Goal: Check status: Check status

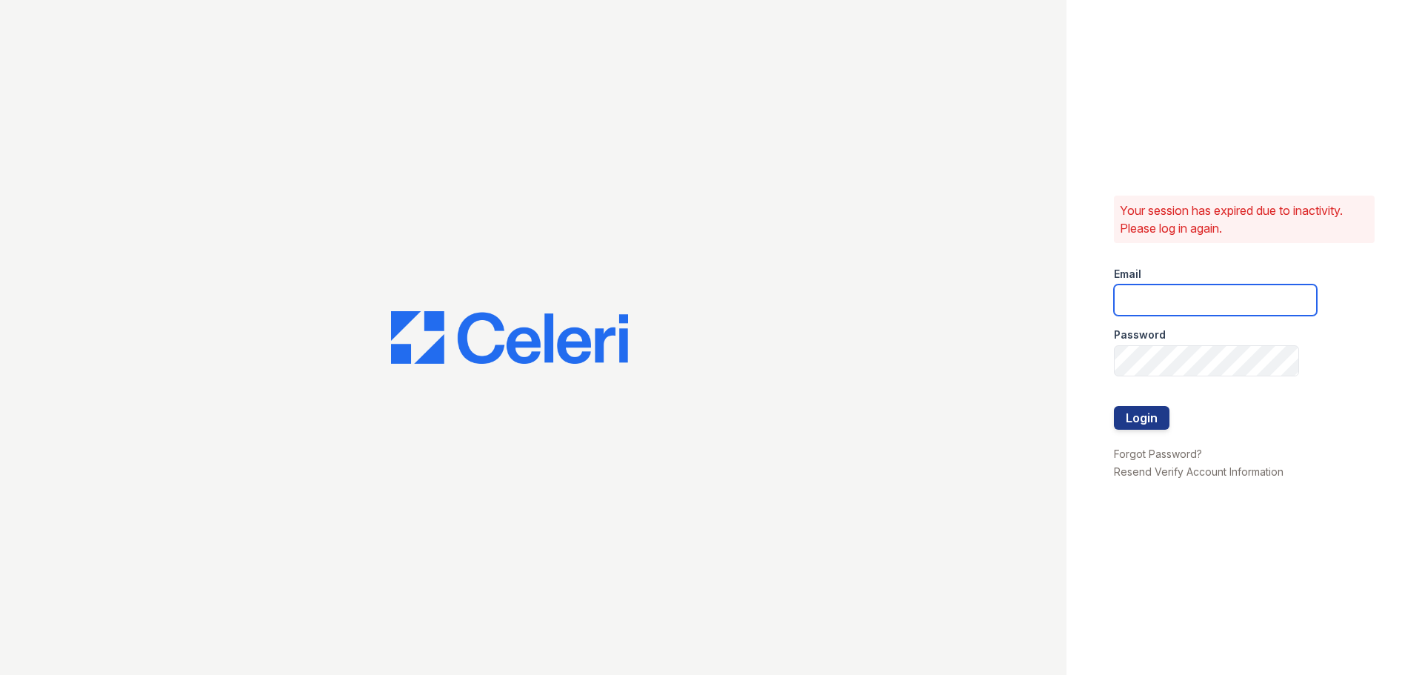
type input "kjackson@mmgmgt.com"
click at [1165, 430] on div at bounding box center [1215, 437] width 203 height 15
click at [1158, 423] on button "Login" at bounding box center [1142, 418] width 56 height 24
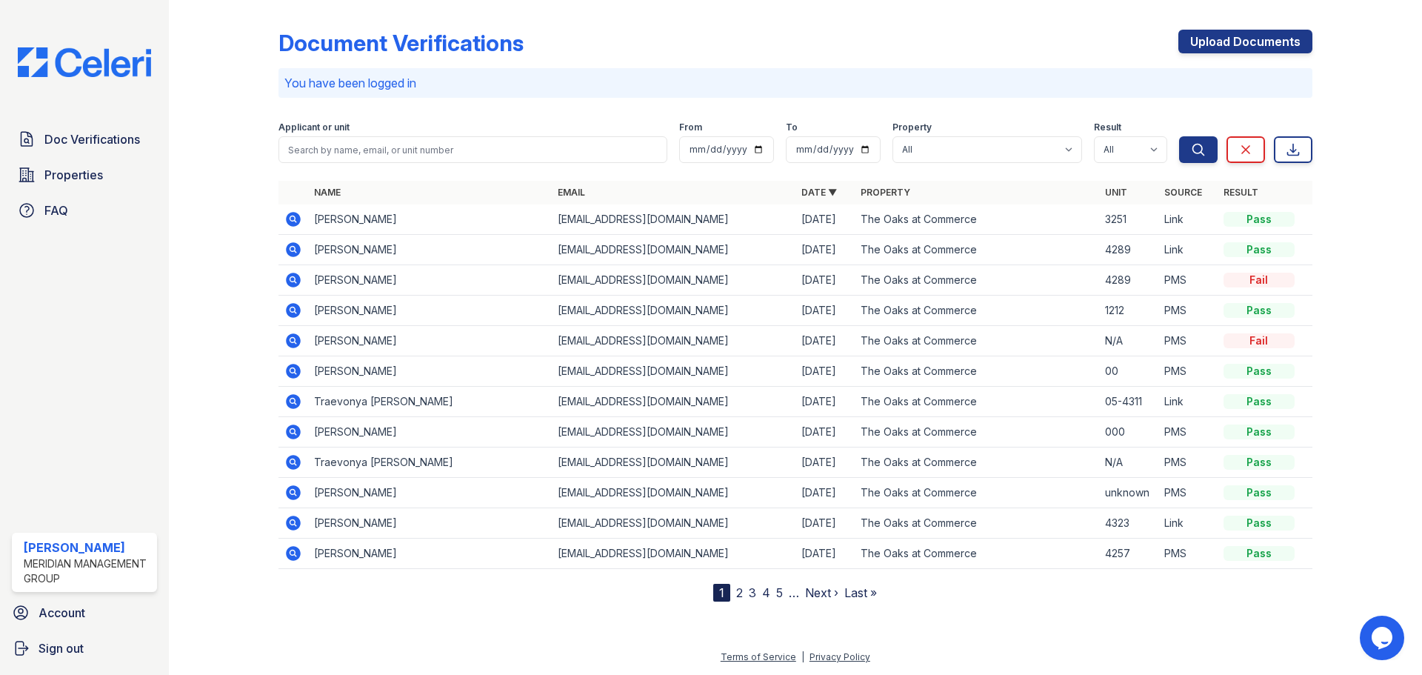
click at [289, 222] on icon at bounding box center [293, 219] width 15 height 15
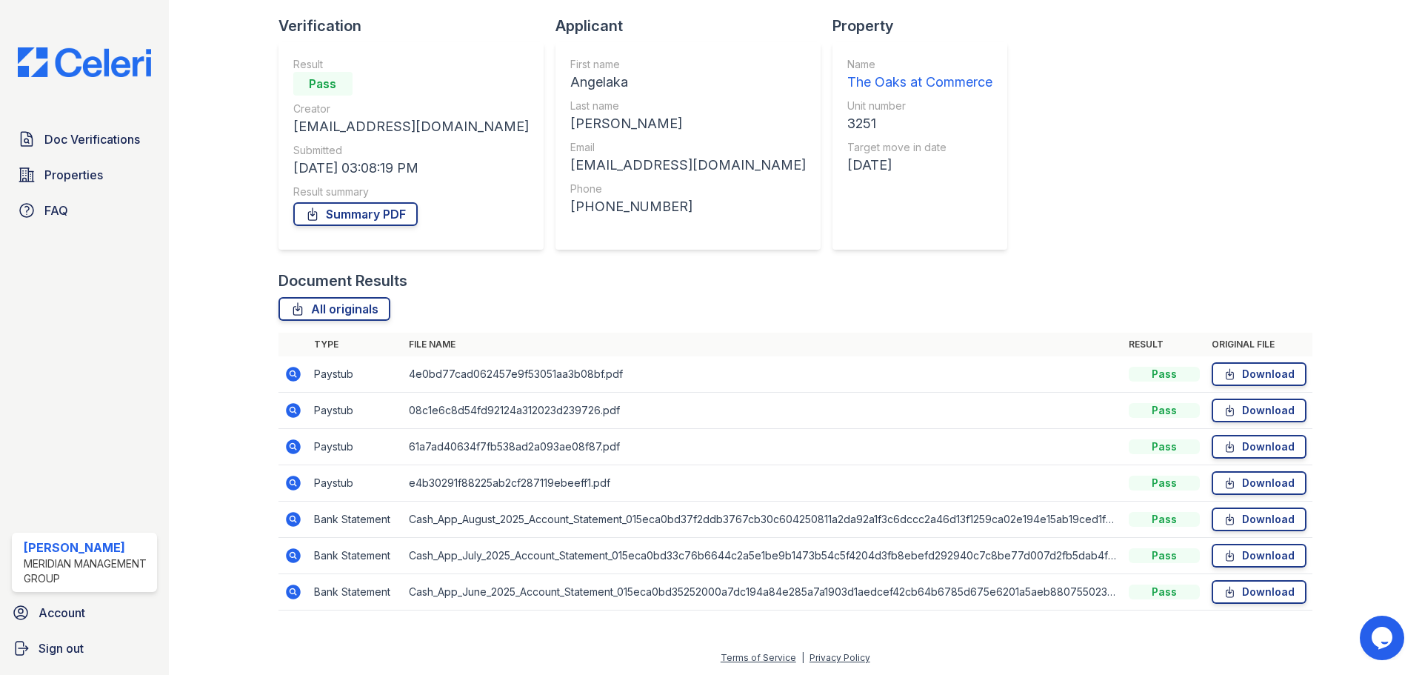
scroll to position [95, 0]
click at [287, 481] on icon at bounding box center [293, 482] width 15 height 15
